Goal: Navigation & Orientation: Find specific page/section

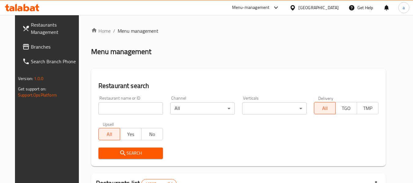
click at [295, 9] on icon at bounding box center [293, 7] width 4 height 5
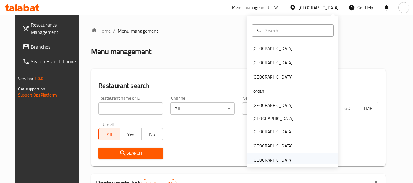
click at [272, 157] on div "United Arab Emirates" at bounding box center [272, 160] width 40 height 7
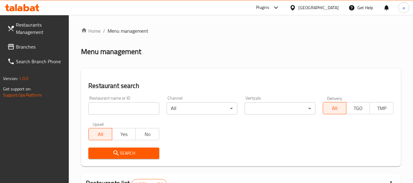
click at [49, 50] on span "Branches" at bounding box center [40, 46] width 48 height 7
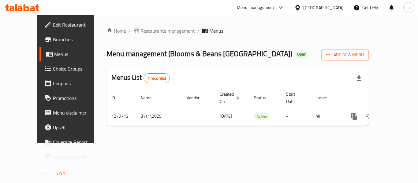
click at [140, 28] on span "Restaurants management" at bounding box center [167, 30] width 54 height 7
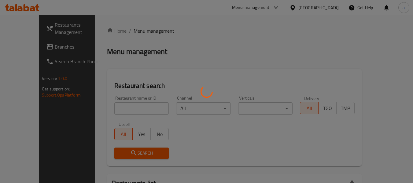
click at [307, 10] on div at bounding box center [206, 91] width 413 height 183
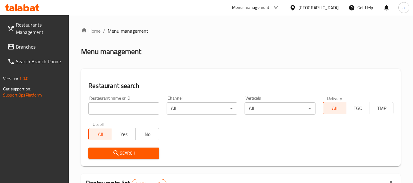
click at [307, 3] on div "United Arab Emirates" at bounding box center [314, 7] width 59 height 15
click at [297, 9] on div at bounding box center [294, 7] width 9 height 7
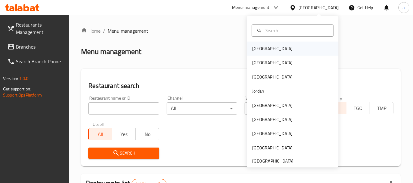
click at [259, 48] on div "[GEOGRAPHIC_DATA]" at bounding box center [272, 48] width 40 height 7
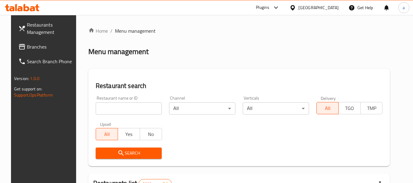
click at [28, 50] on span "Branches" at bounding box center [51, 46] width 48 height 7
